Goal: Communication & Community: Answer question/provide support

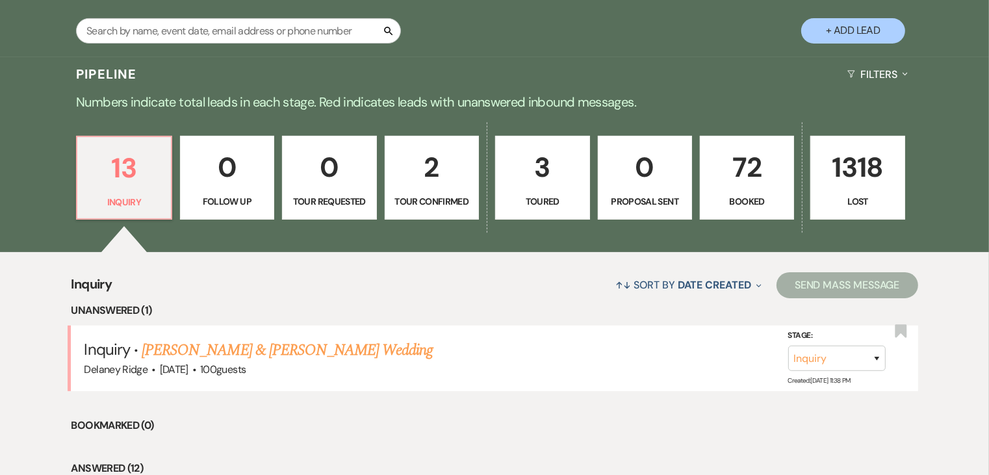
scroll to position [268, 0]
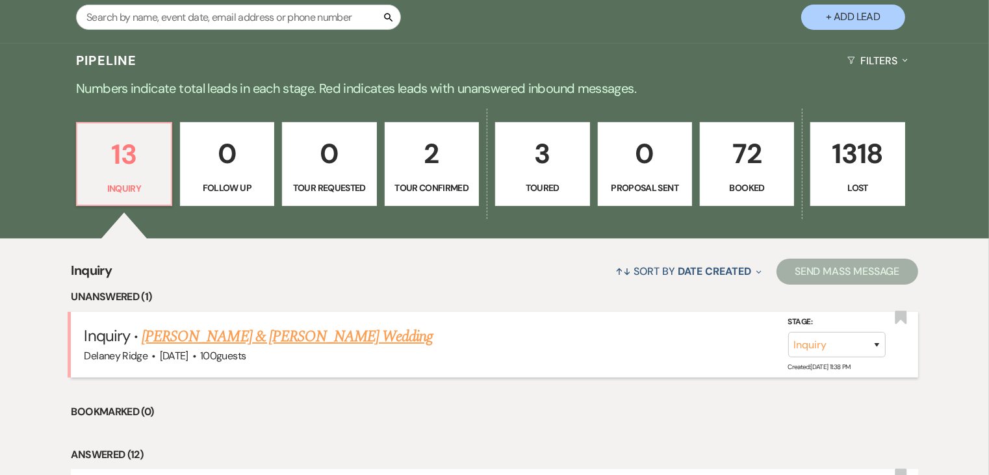
click at [333, 328] on link "[PERSON_NAME] & [PERSON_NAME] Wedding" at bounding box center [287, 336] width 291 height 23
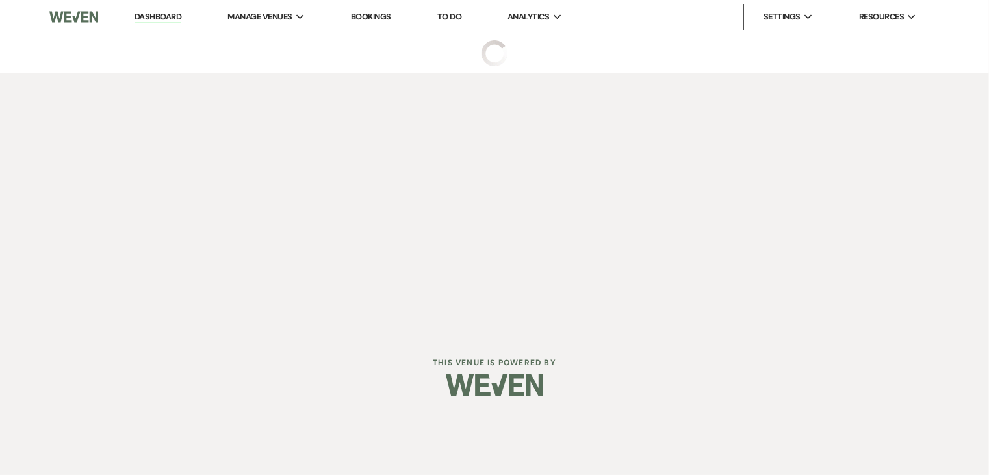
select select "5"
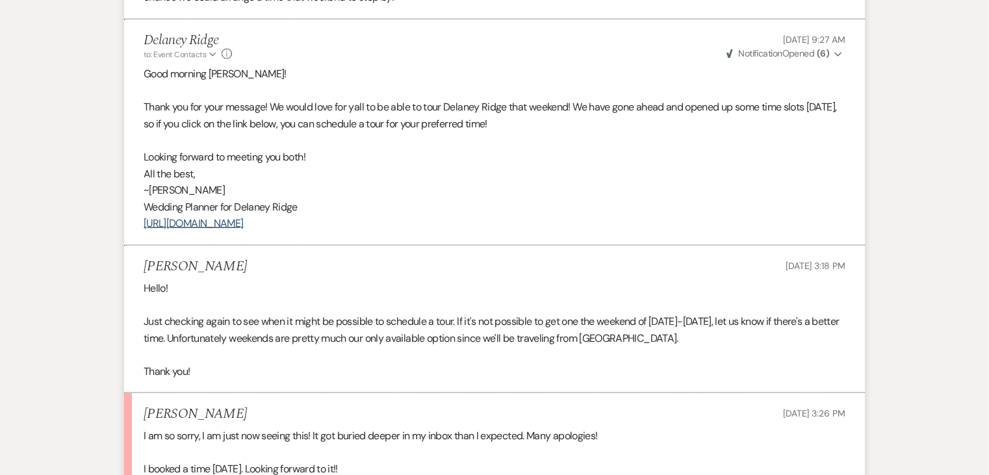
scroll to position [1789, 0]
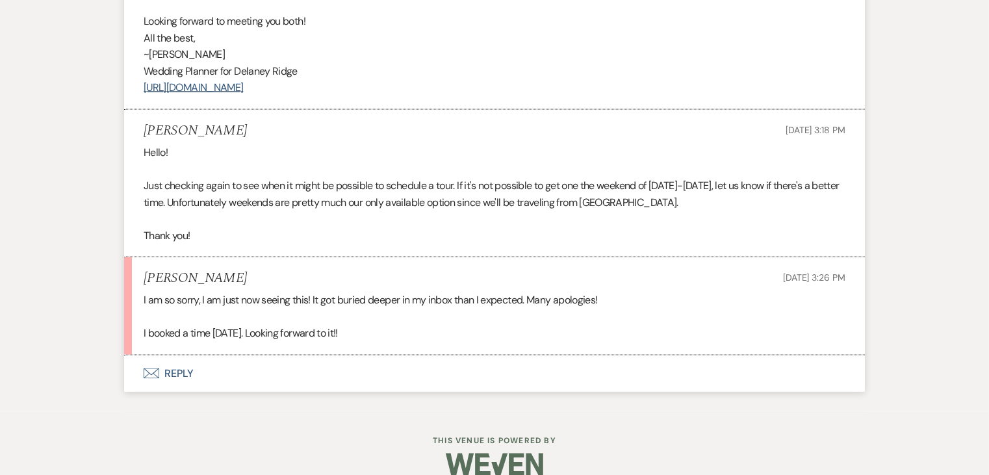
click at [172, 356] on button "Envelope Reply" at bounding box center [494, 374] width 741 height 36
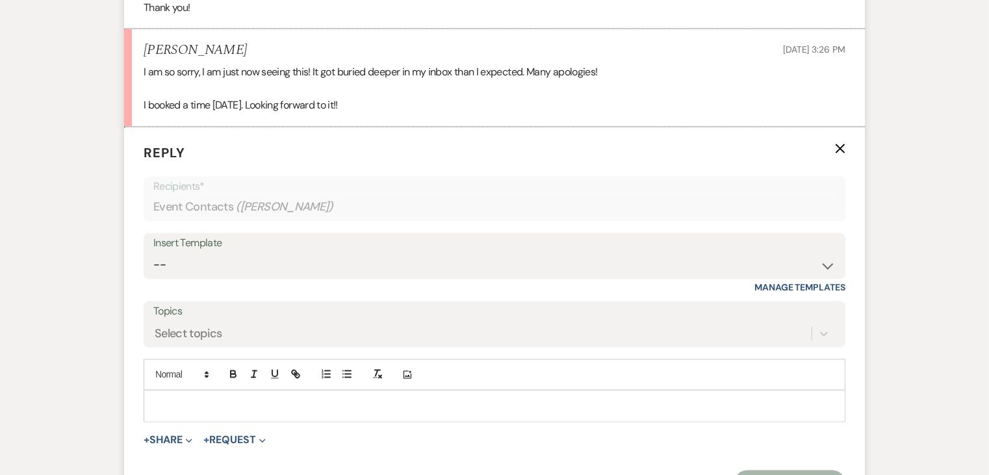
scroll to position [2021, 0]
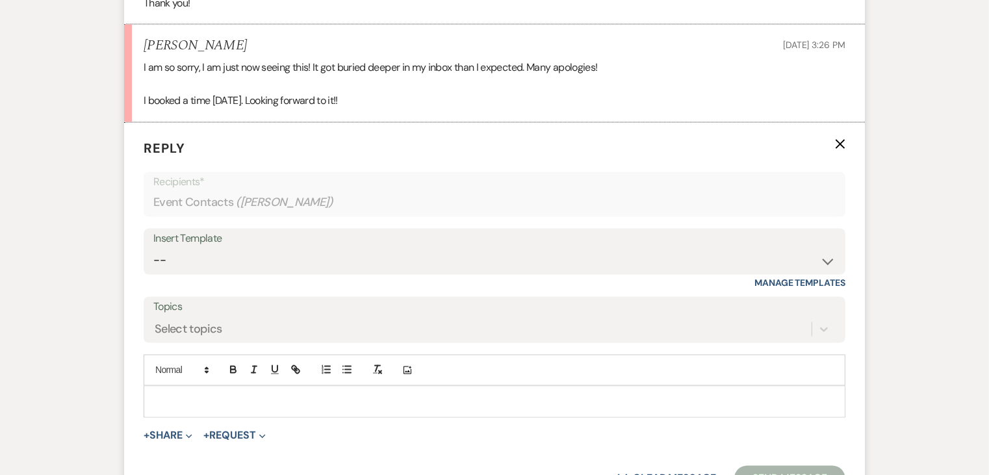
click at [224, 387] on div at bounding box center [494, 402] width 701 height 30
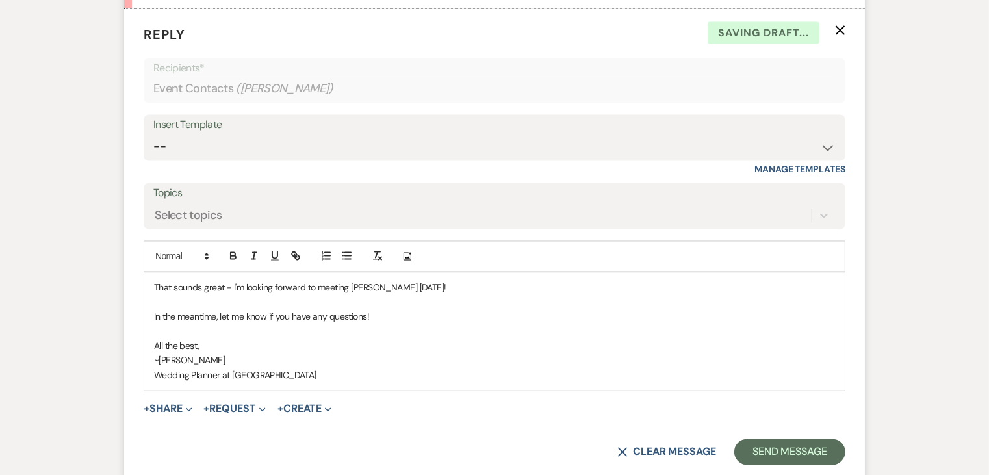
scroll to position [2162, 0]
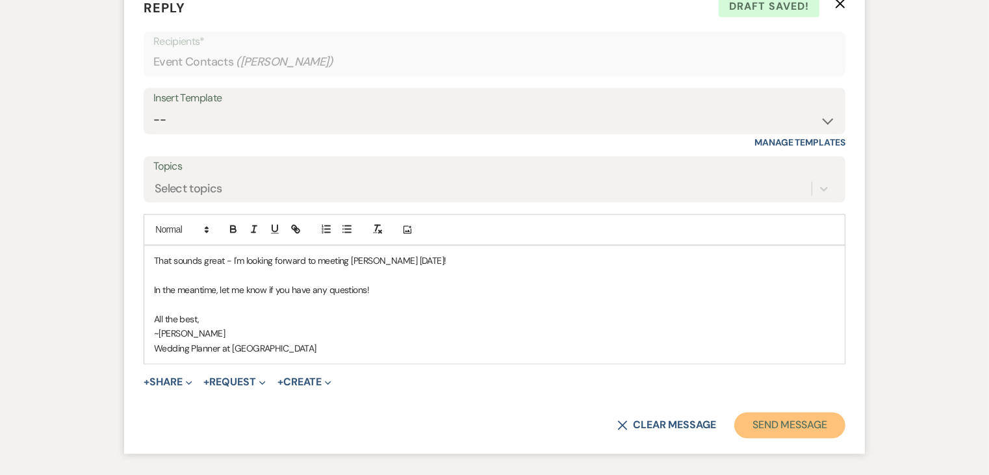
click at [797, 413] on button "Send Message" at bounding box center [789, 426] width 111 height 26
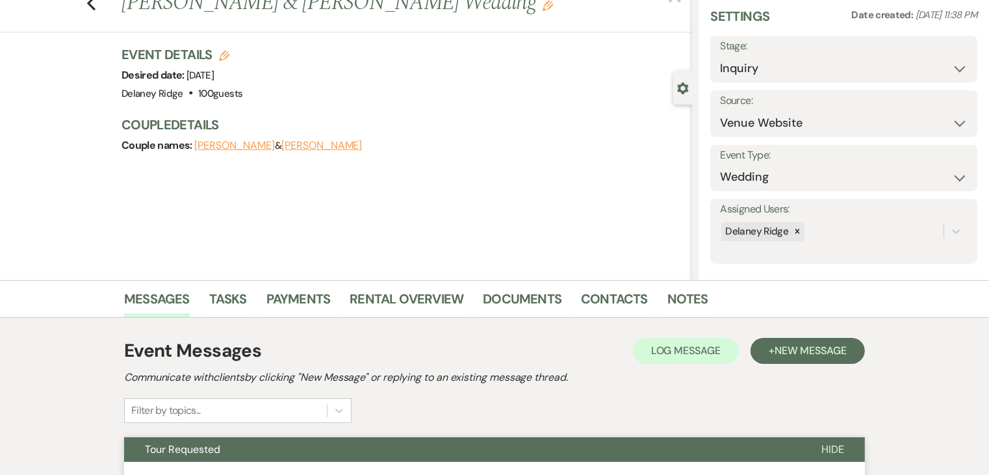
scroll to position [0, 0]
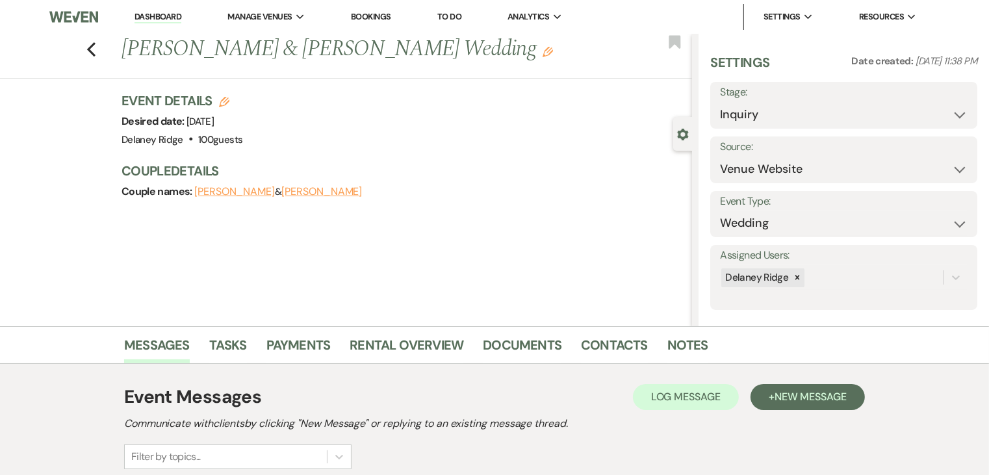
click at [783, 97] on label "Stage:" at bounding box center [844, 92] width 248 height 19
click at [788, 109] on select "Inquiry Follow Up Tour Requested Tour Confirmed Toured Proposal Sent Booked Lost" at bounding box center [844, 114] width 248 height 25
select select "4"
click at [720, 102] on select "Inquiry Follow Up Tour Requested Tour Confirmed Toured Proposal Sent Booked Lost" at bounding box center [844, 114] width 248 height 25
click at [966, 99] on button "Save" at bounding box center [949, 105] width 55 height 26
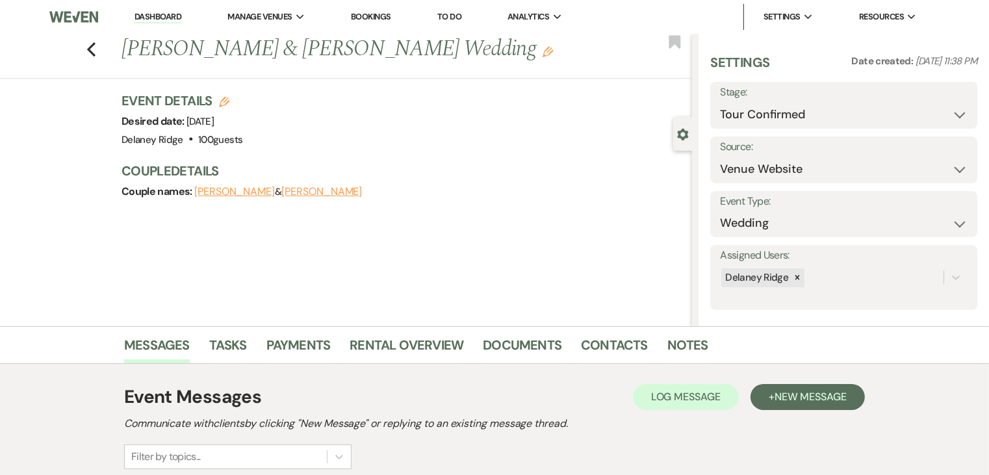
click at [161, 14] on link "Dashboard" at bounding box center [158, 17] width 47 height 12
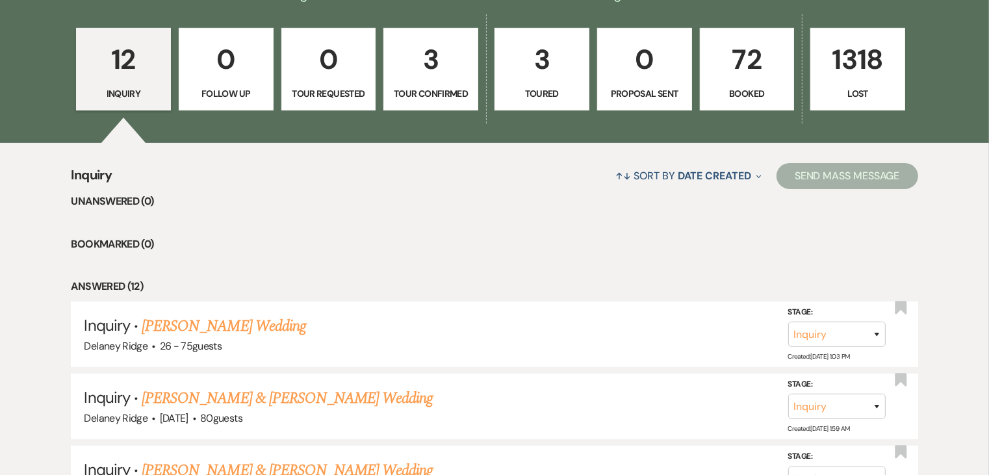
scroll to position [356, 0]
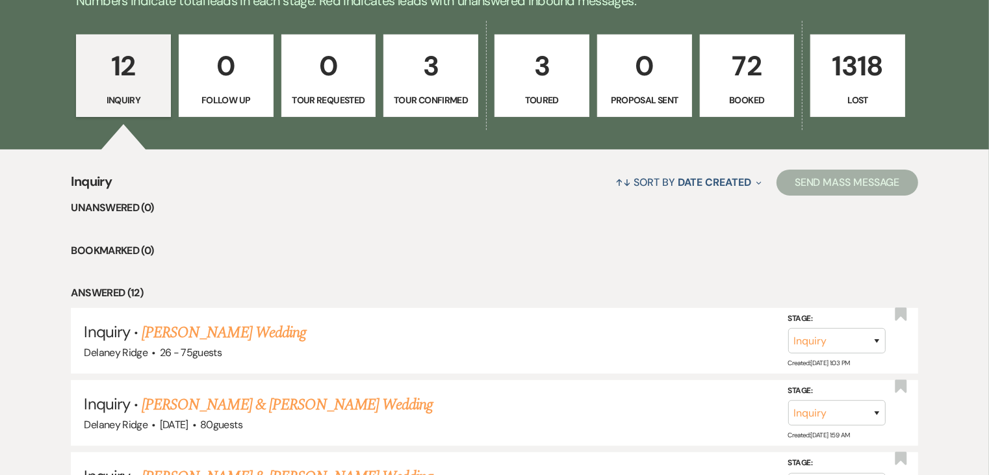
click at [727, 79] on p "72" at bounding box center [747, 66] width 78 height 44
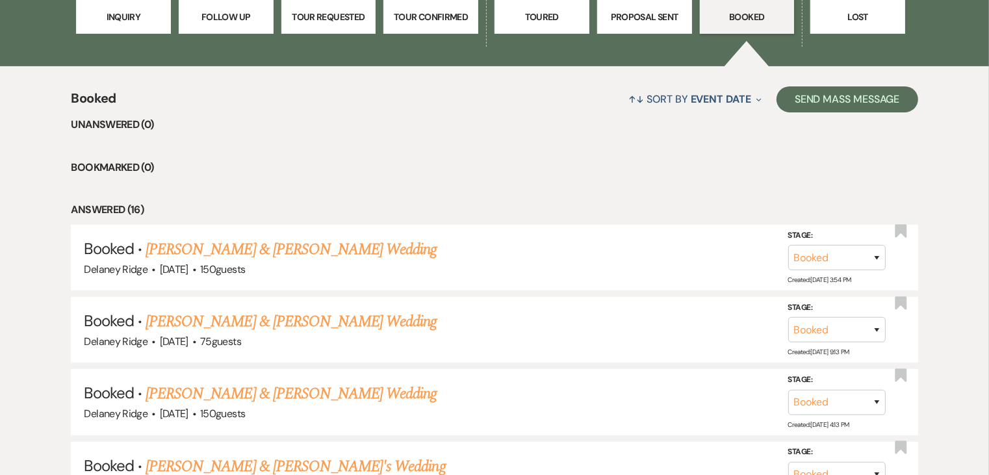
scroll to position [442, 0]
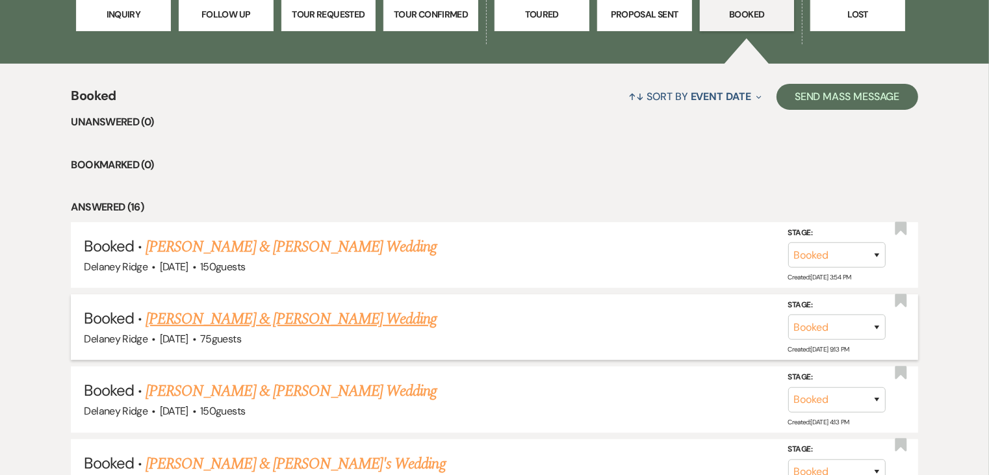
click at [381, 307] on link "[PERSON_NAME] & [PERSON_NAME] Wedding" at bounding box center [291, 318] width 291 height 23
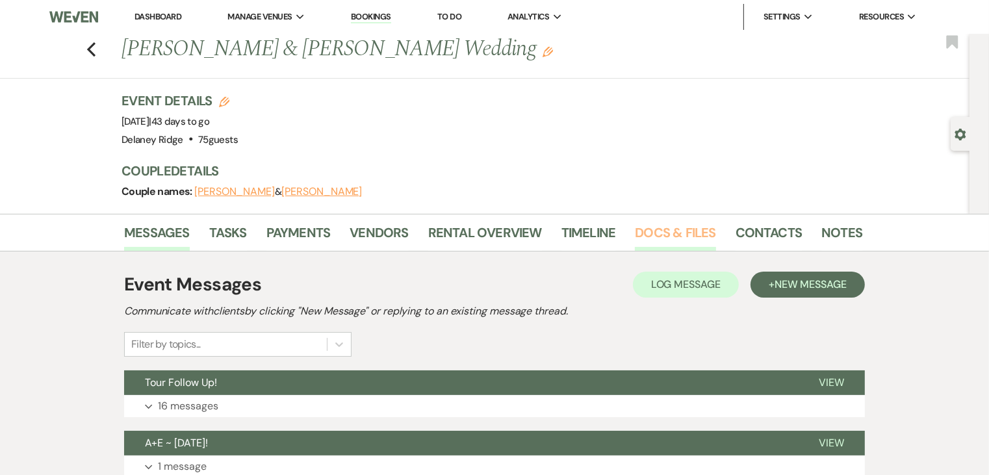
click at [675, 236] on link "Docs & Files" at bounding box center [675, 236] width 81 height 29
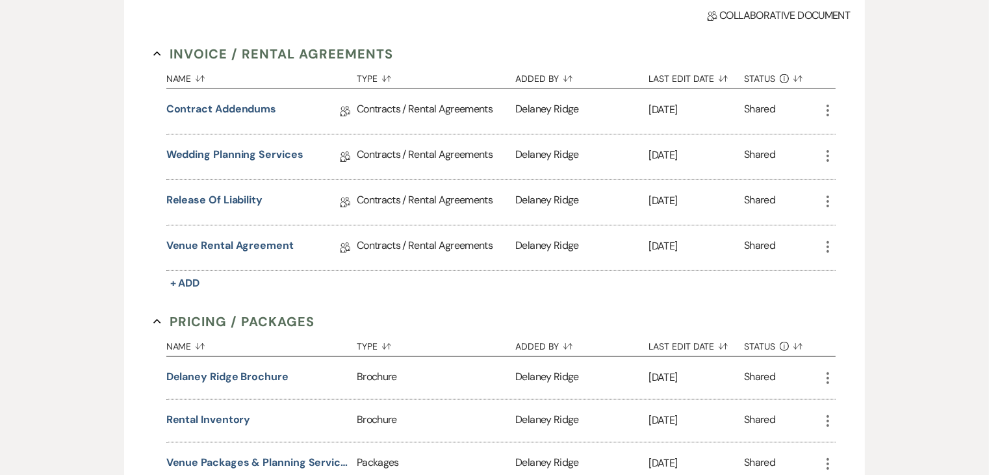
scroll to position [333, 0]
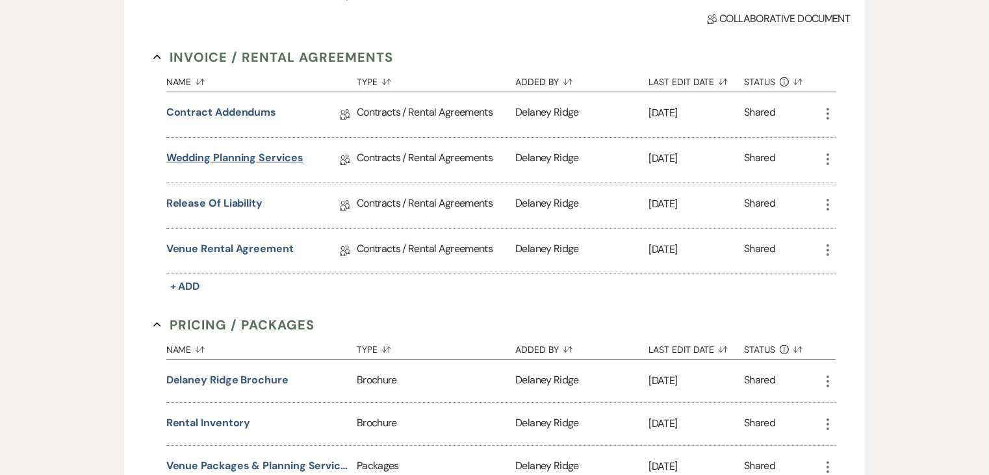
click at [268, 154] on link "Wedding Planning Services" at bounding box center [234, 160] width 137 height 20
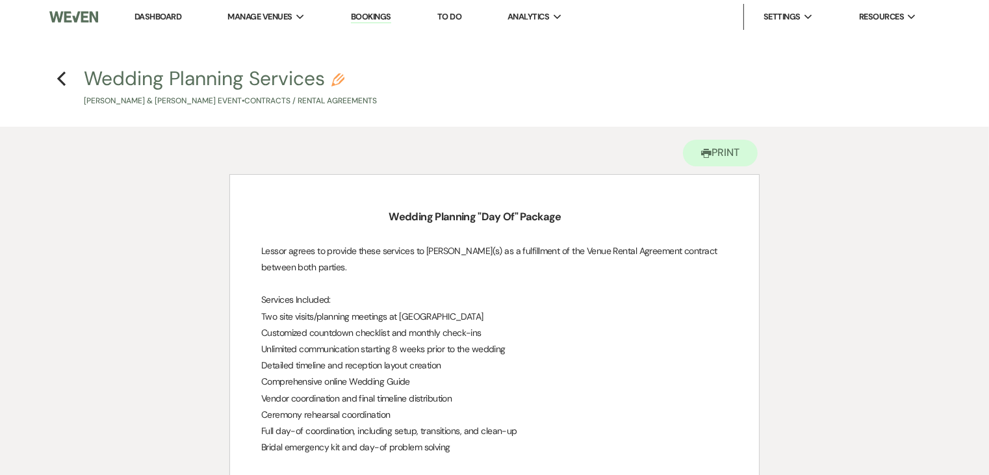
click at [70, 89] on h4 "Previous Wedding Planning Services Pencil Euan [PERSON_NAME] & [PERSON_NAME] Ev…" at bounding box center [495, 86] width 936 height 42
click at [63, 80] on icon "Previous" at bounding box center [62, 79] width 10 height 16
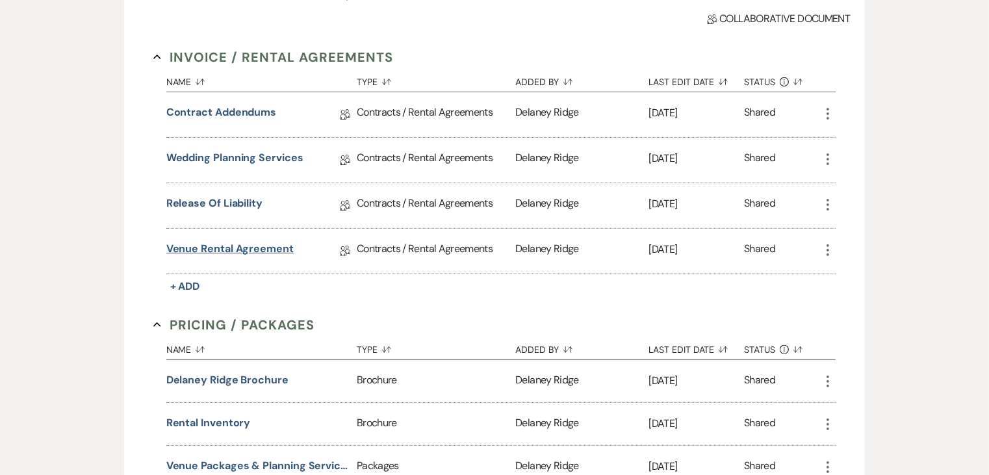
click at [220, 248] on link "Venue Rental Agreement" at bounding box center [229, 251] width 127 height 20
